Goal: Task Accomplishment & Management: Use online tool/utility

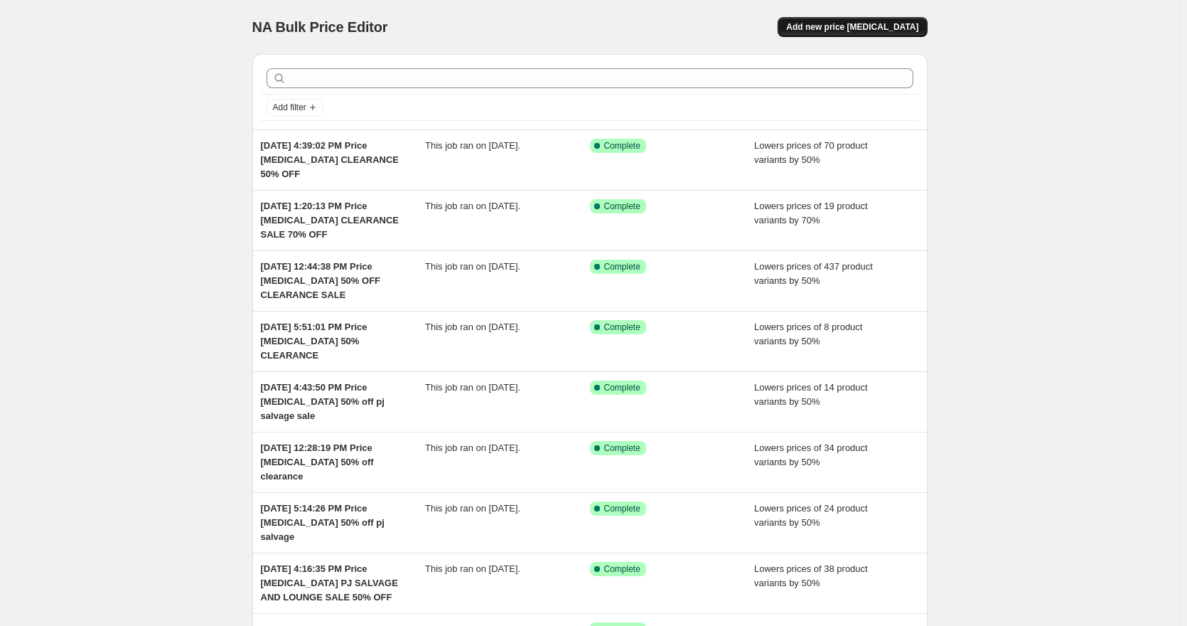
click at [849, 23] on span "Add new price [MEDICAL_DATA]" at bounding box center [852, 26] width 132 height 11
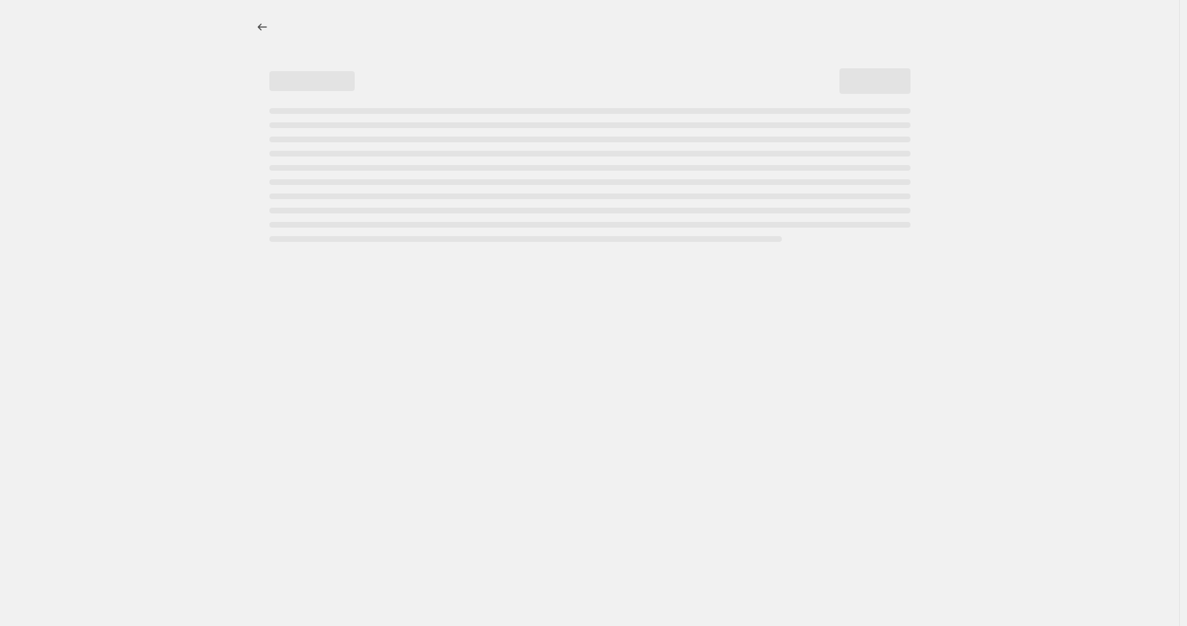
select select "percentage"
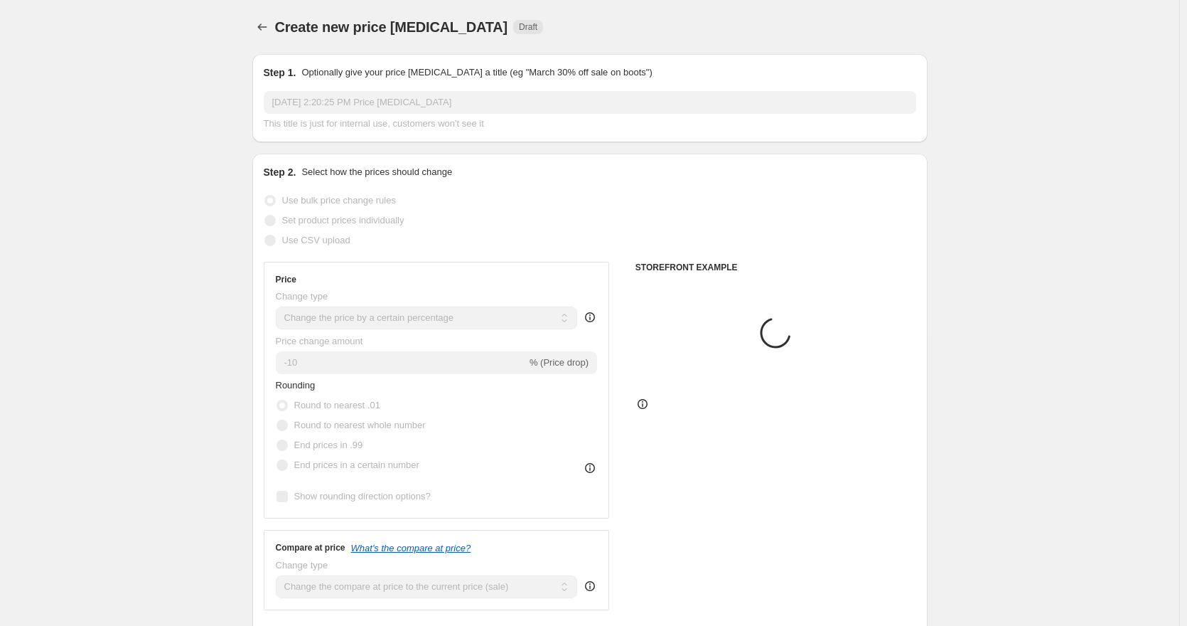
click at [555, 98] on input "[DATE] 2:20:25 PM Price [MEDICAL_DATA]" at bounding box center [590, 102] width 653 height 23
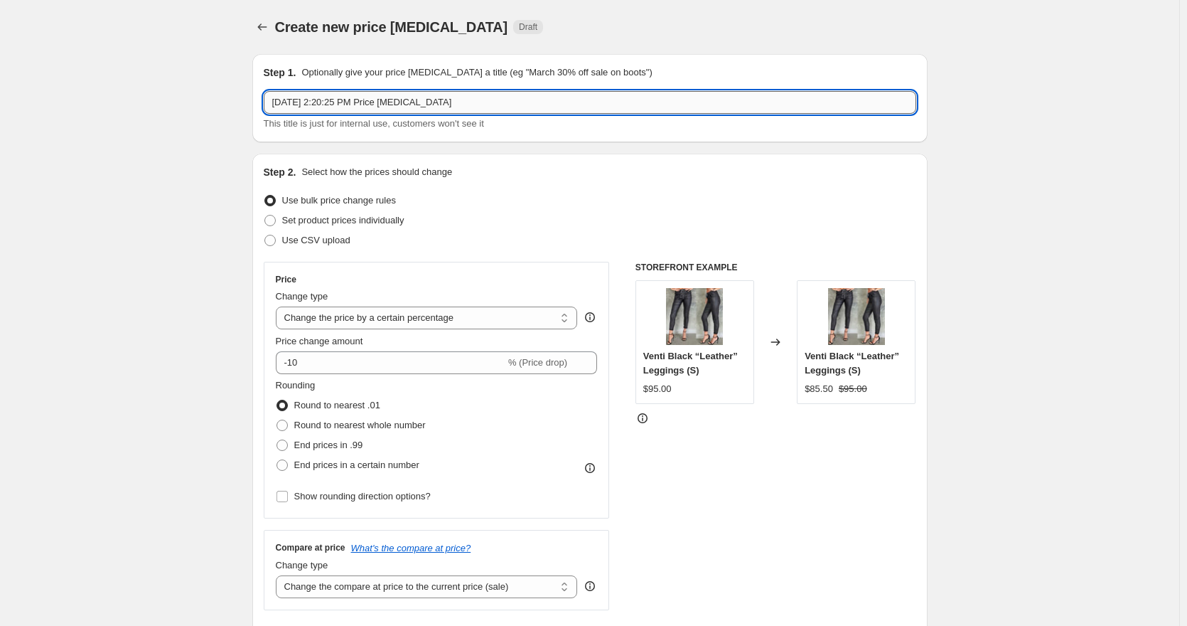
click at [554, 98] on input "[DATE] 2:20:25 PM Price [MEDICAL_DATA]" at bounding box center [590, 102] width 653 height 23
type input "[DATE] 2:20:25 PM Price [MEDICAL_DATA] 50% OFF CLEARANCE"
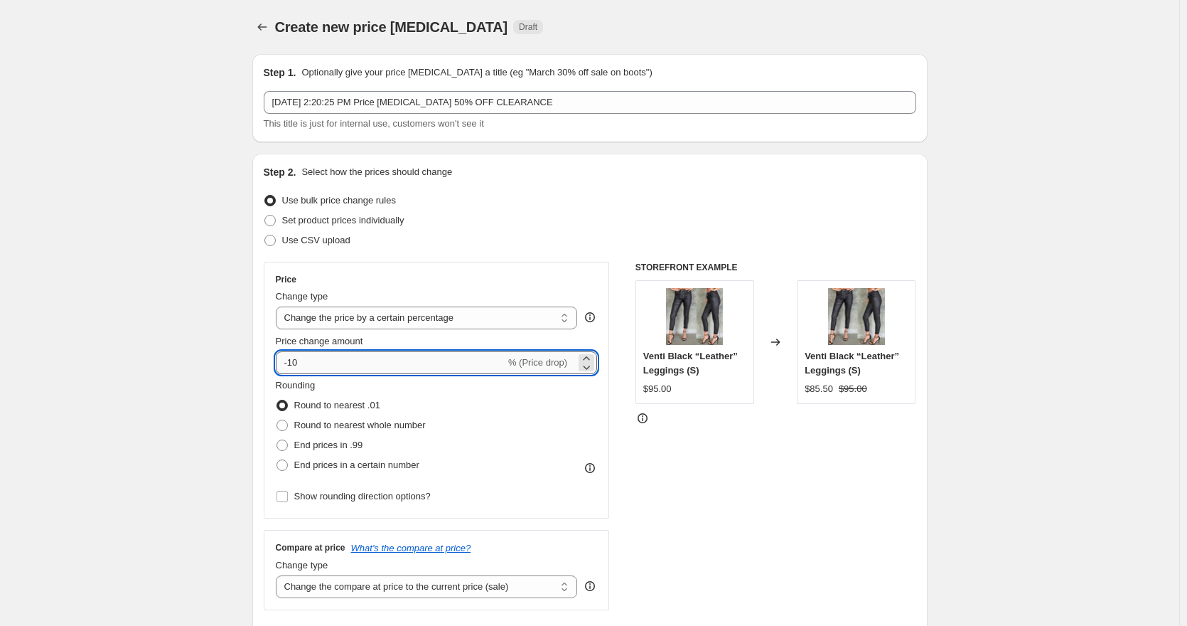
click at [298, 365] on input "-10" at bounding box center [391, 362] width 230 height 23
type input "-50"
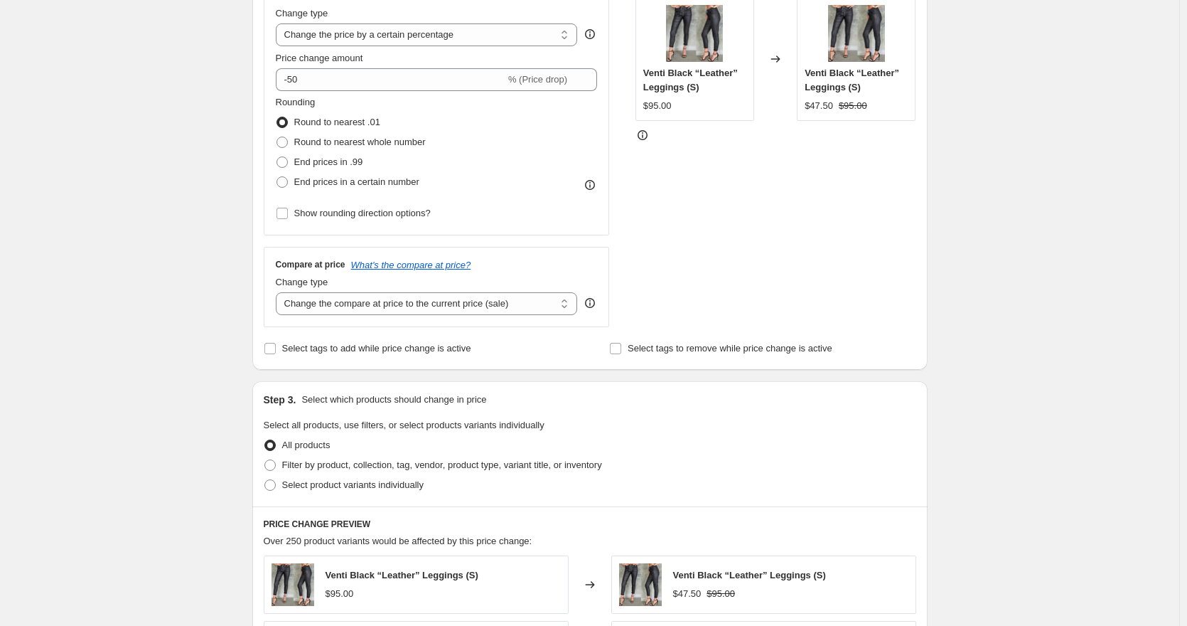
scroll to position [284, 0]
click at [309, 478] on span "Select product variants individually" at bounding box center [352, 483] width 141 height 11
click at [265, 478] on input "Select product variants individually" at bounding box center [265, 478] width 1 height 1
radio input "true"
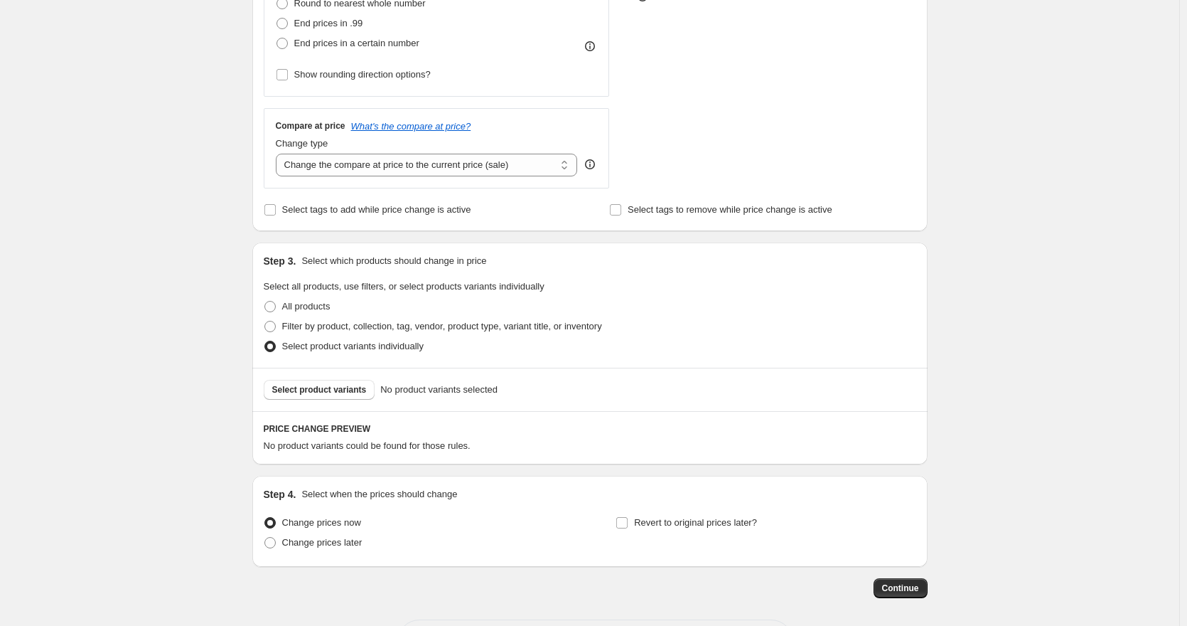
scroll to position [427, 0]
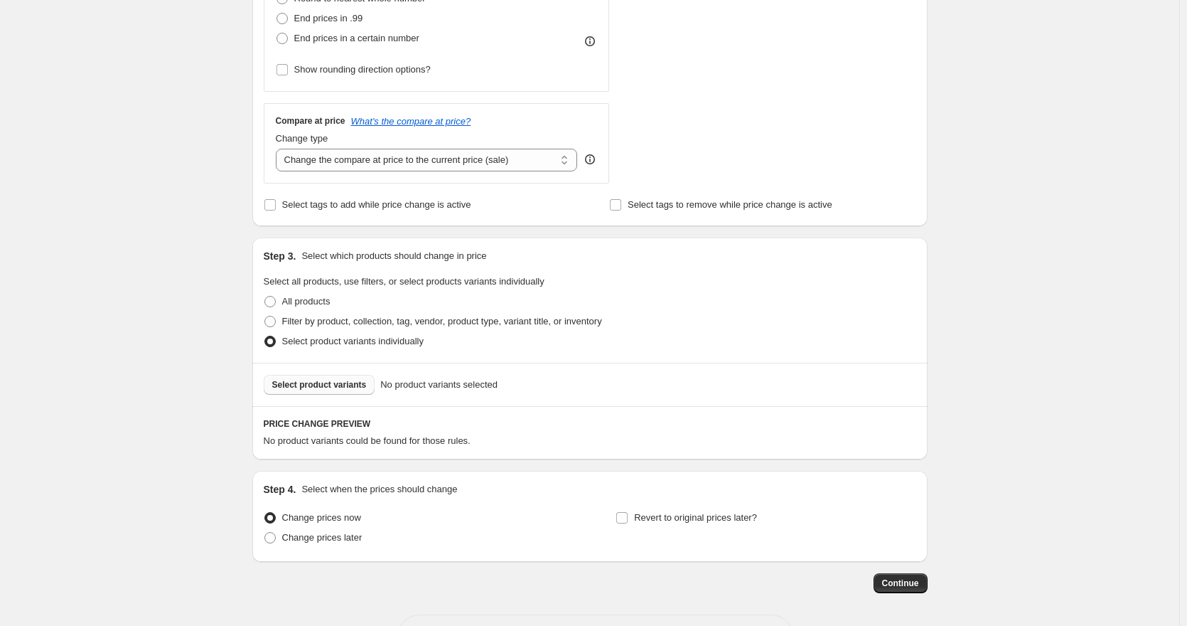
click at [314, 390] on button "Select product variants" at bounding box center [320, 385] width 112 height 20
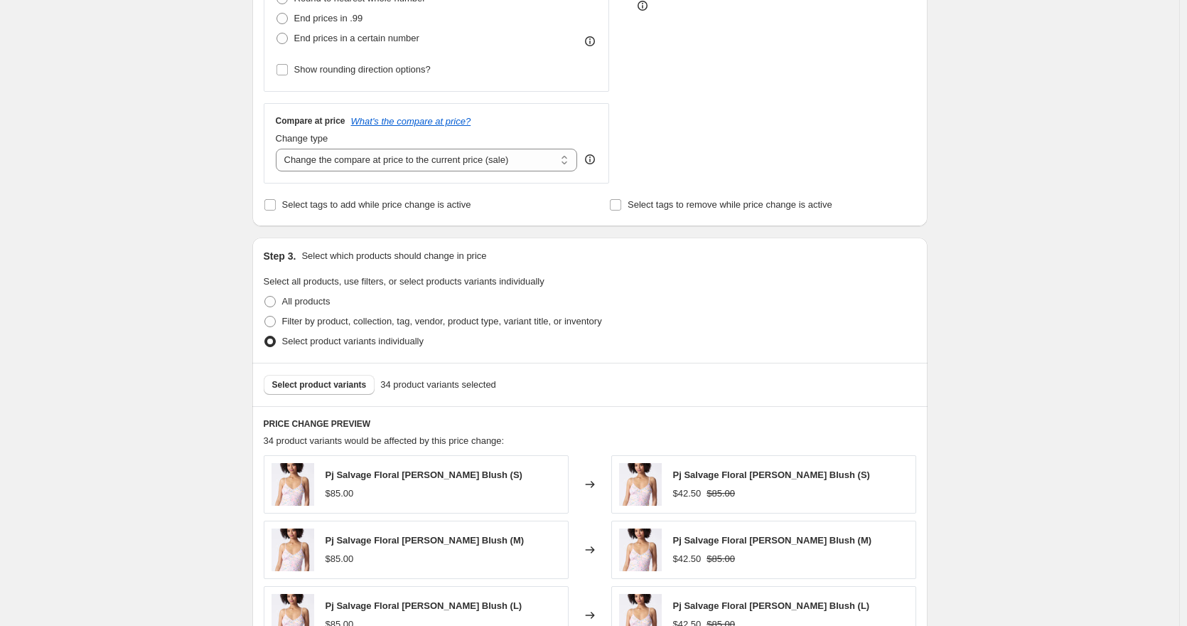
scroll to position [839, 0]
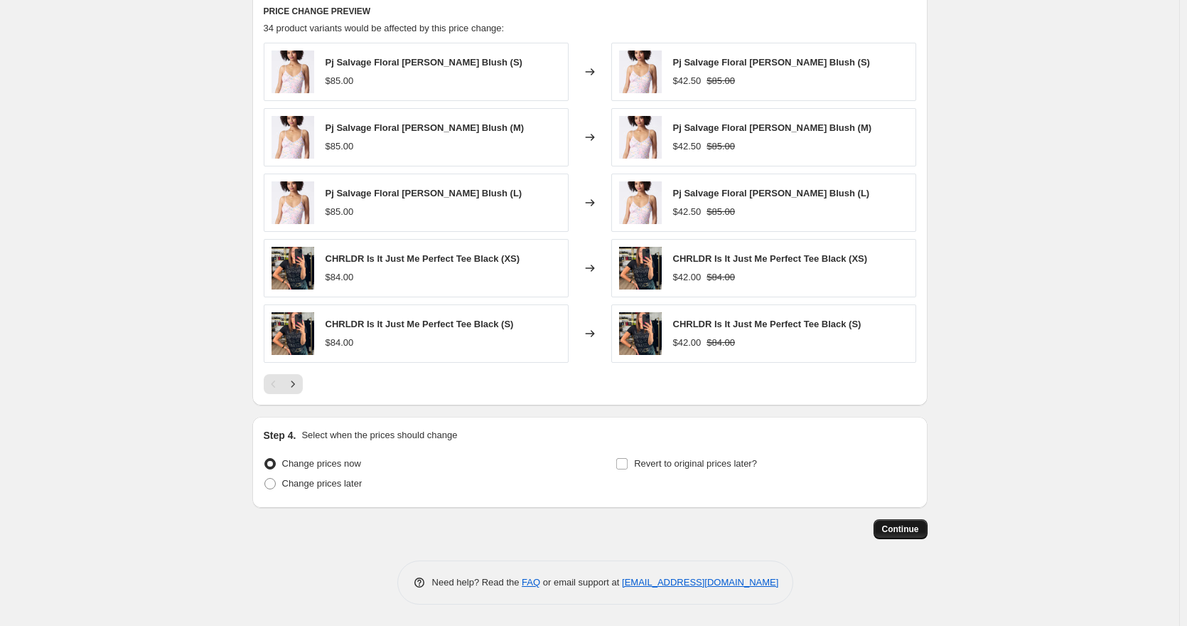
click at [923, 537] on button "Continue" at bounding box center [901, 529] width 54 height 20
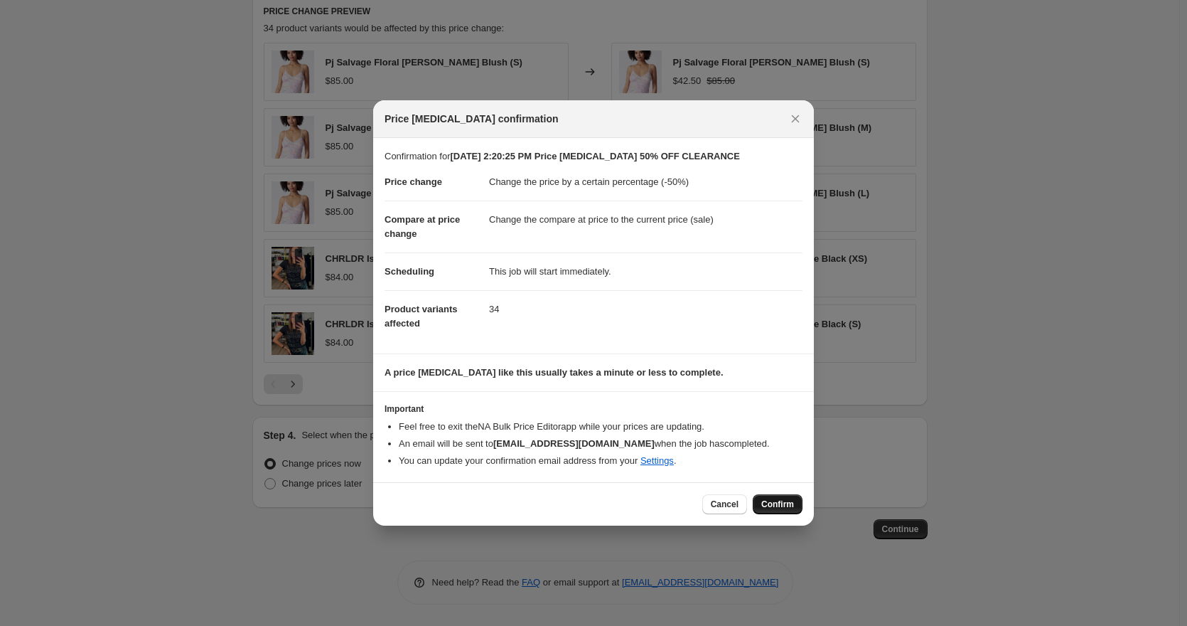
click at [776, 508] on span "Confirm" at bounding box center [778, 503] width 33 height 11
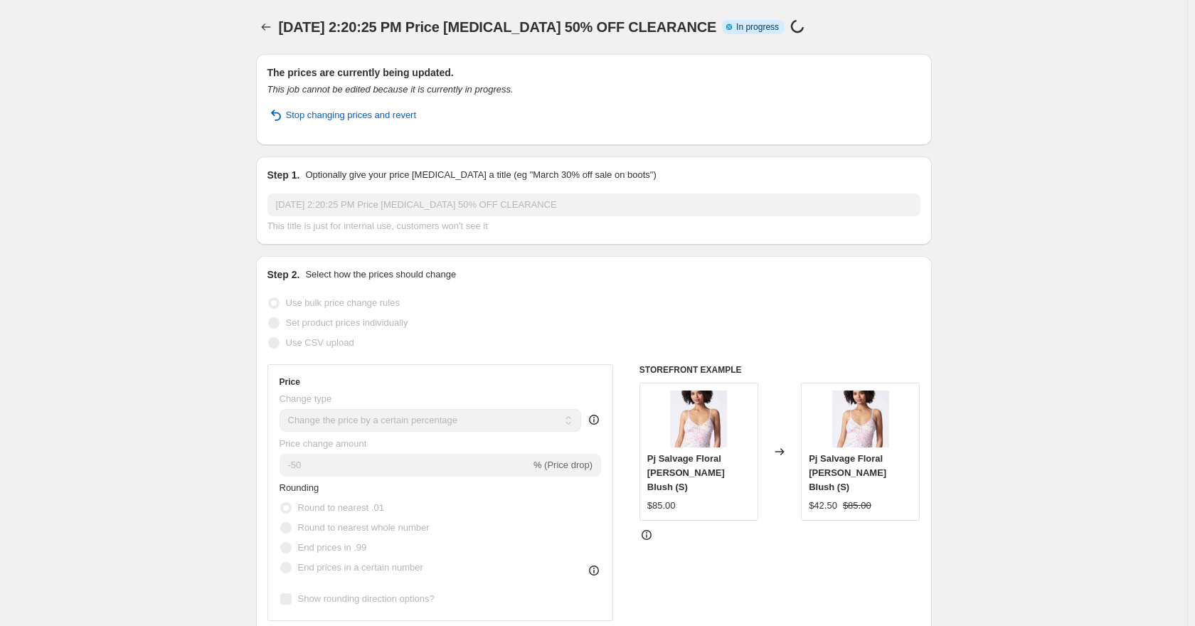
select select "percentage"
